Goal: Task Accomplishment & Management: Manage account settings

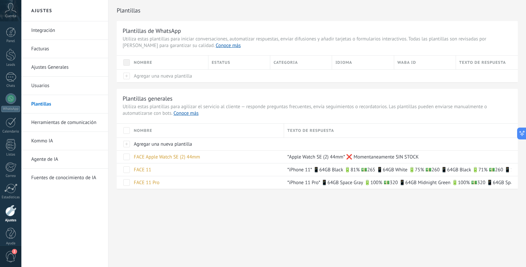
click at [126, 130] on span at bounding box center [126, 130] width 7 height 7
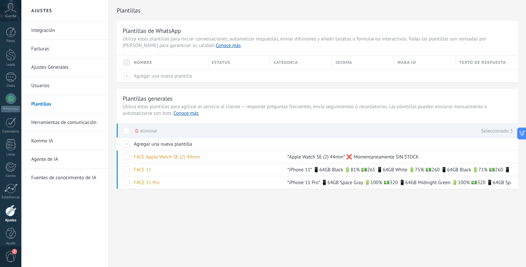
click at [152, 131] on span "eliminar" at bounding box center [148, 131] width 17 height 13
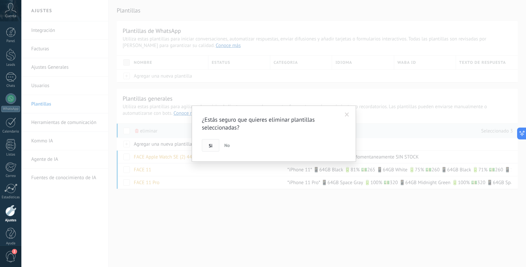
click at [207, 148] on button "Si" at bounding box center [210, 145] width 17 height 12
